Goal: Navigation & Orientation: Find specific page/section

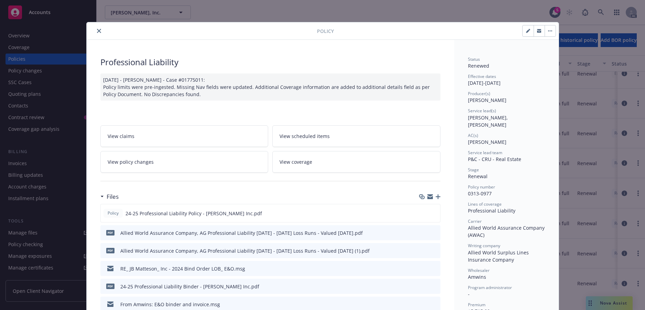
click at [101, 33] on icon "close" at bounding box center [99, 31] width 4 height 4
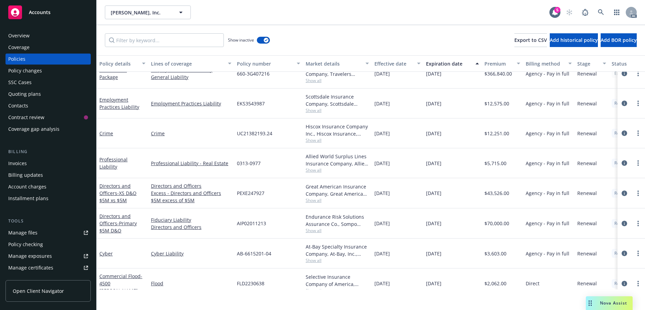
click at [30, 41] on div "Overview" at bounding box center [18, 35] width 21 height 11
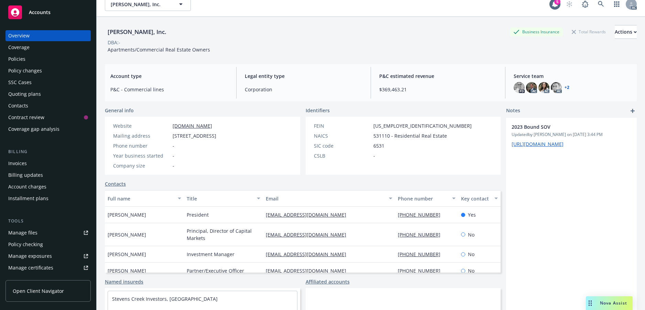
scroll to position [3, 0]
